Goal: Information Seeking & Learning: Learn about a topic

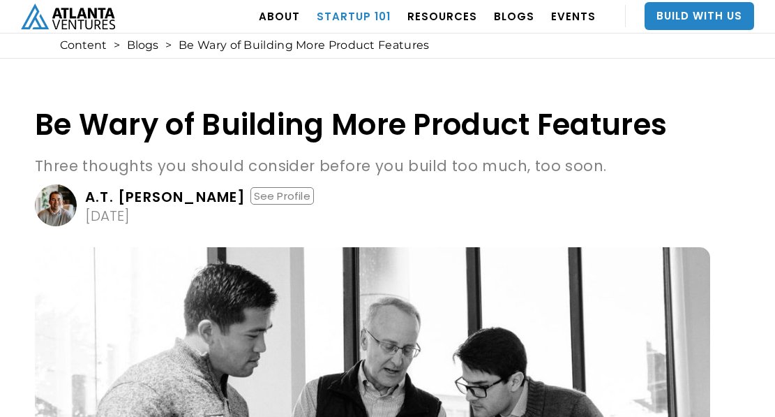
click at [378, 23] on link "Startup 101" at bounding box center [354, 16] width 74 height 39
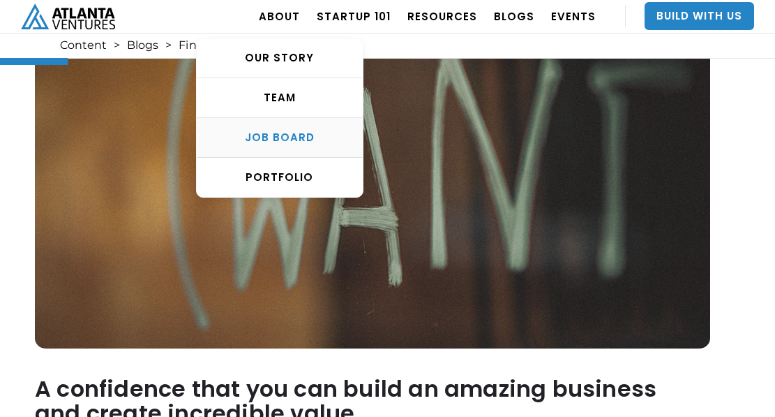
scroll to position [278, 0]
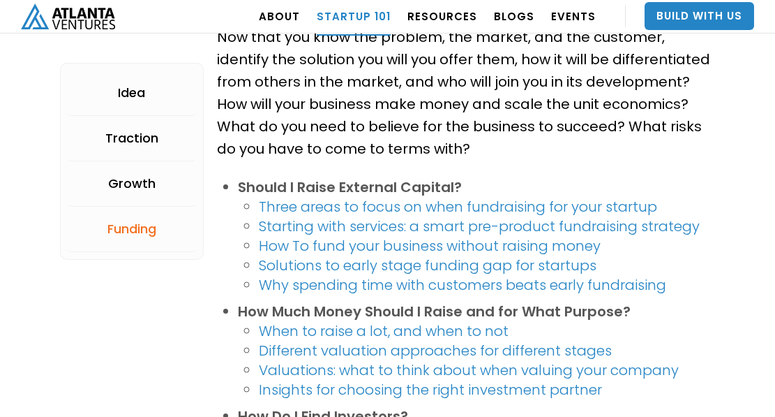
scroll to position [2204, 0]
